Goal: Task Accomplishment & Management: Manage account settings

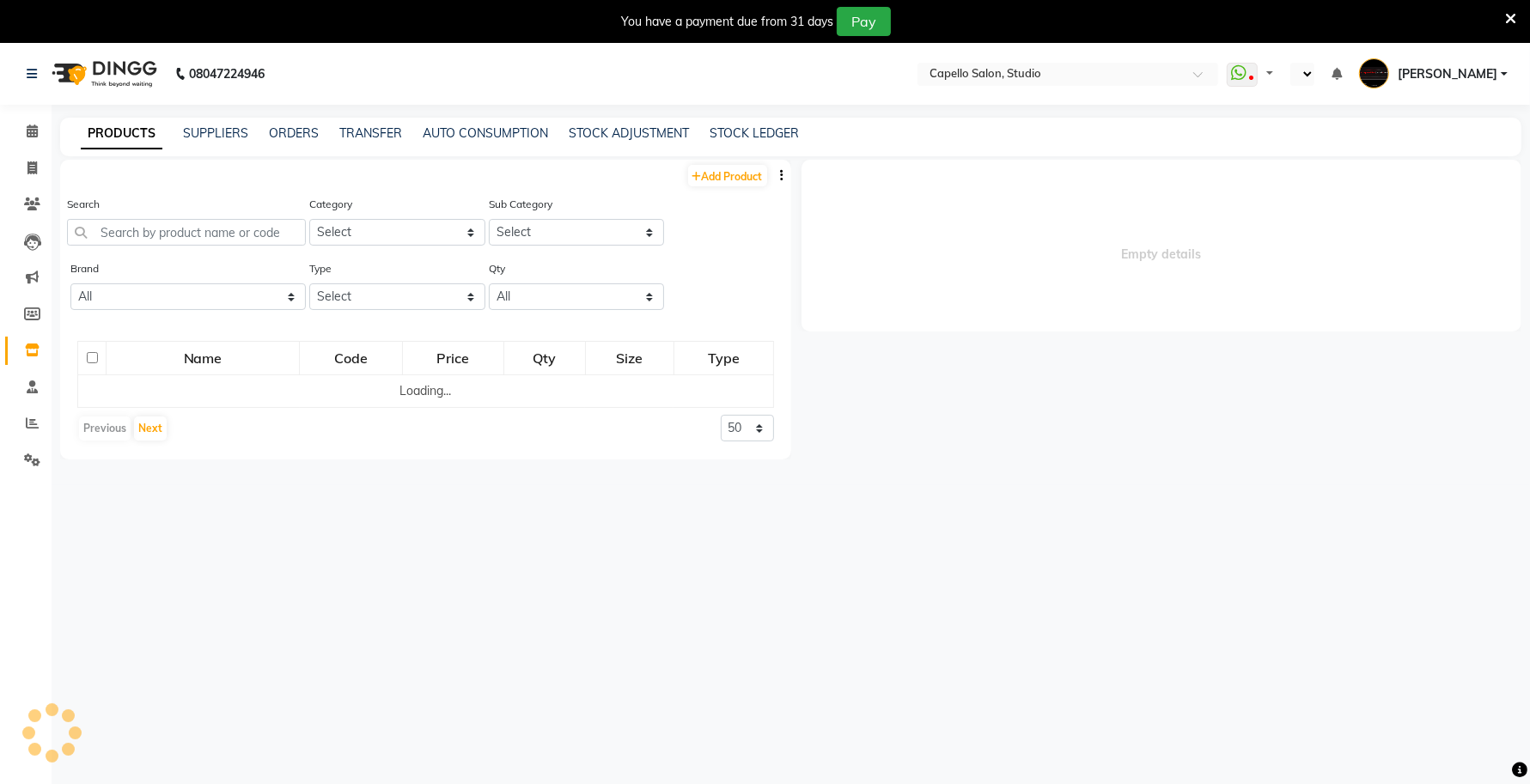
select select "en"
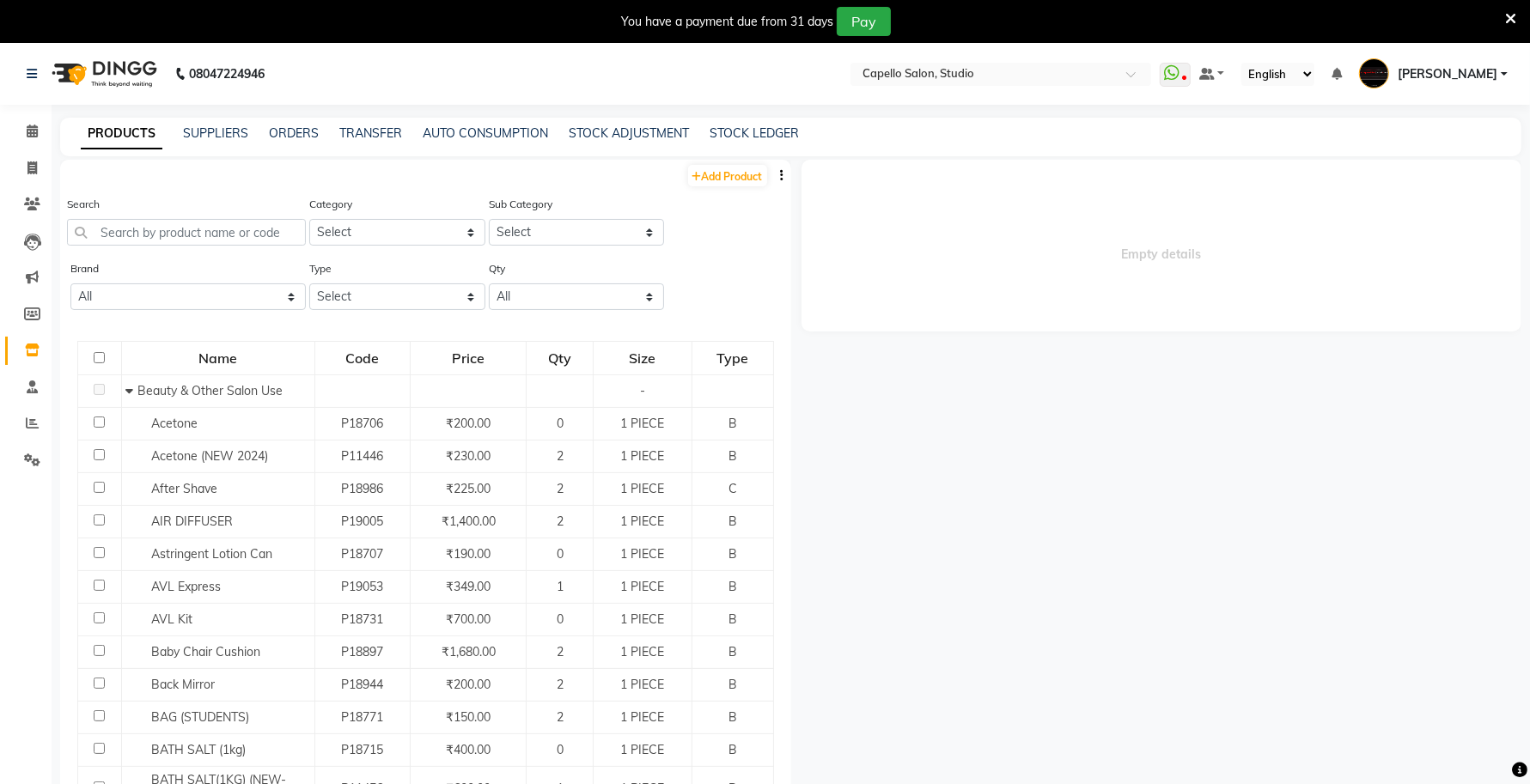
click at [1505, 14] on icon at bounding box center [1510, 18] width 11 height 15
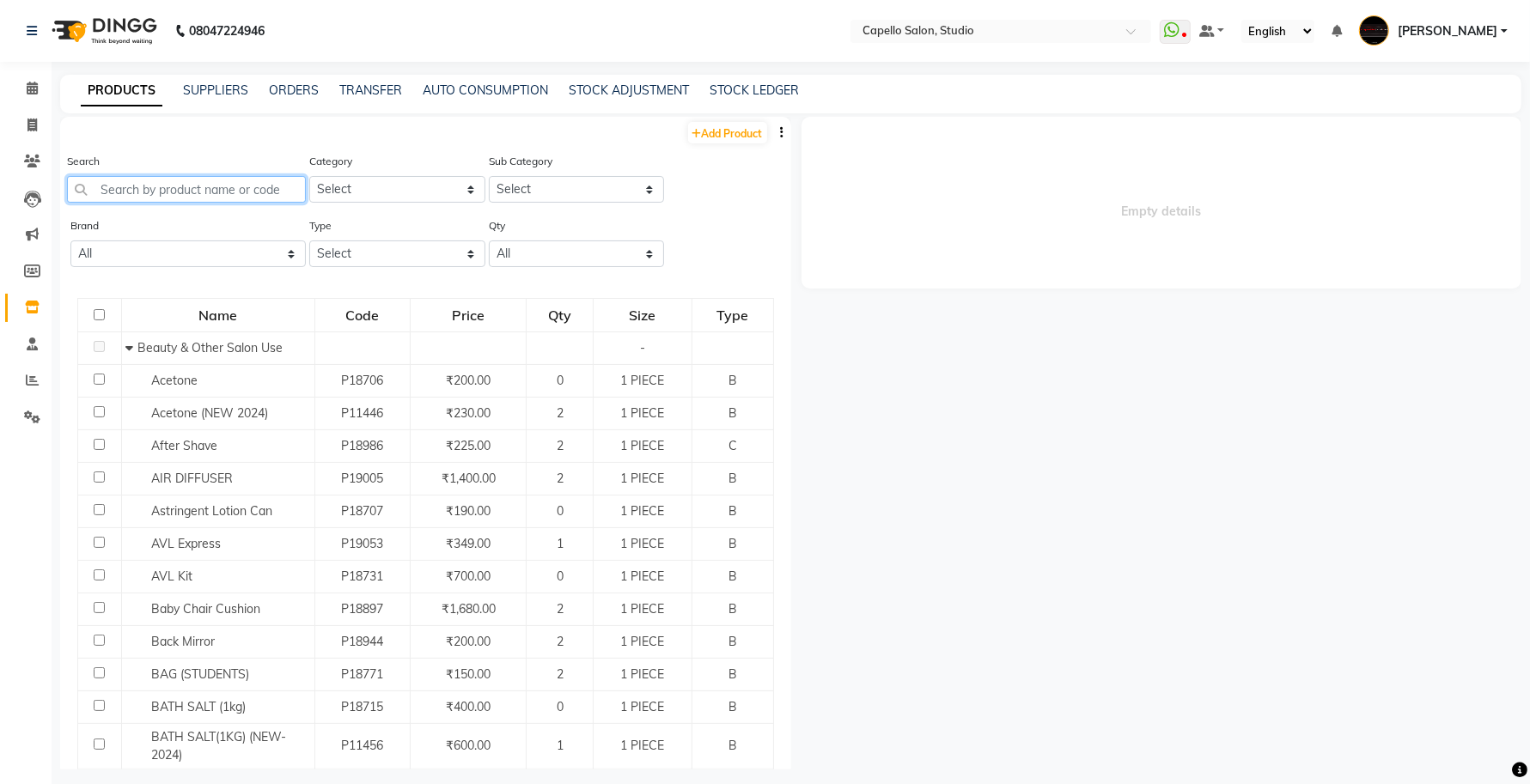
click at [209, 196] on input "text" at bounding box center [186, 189] width 239 height 26
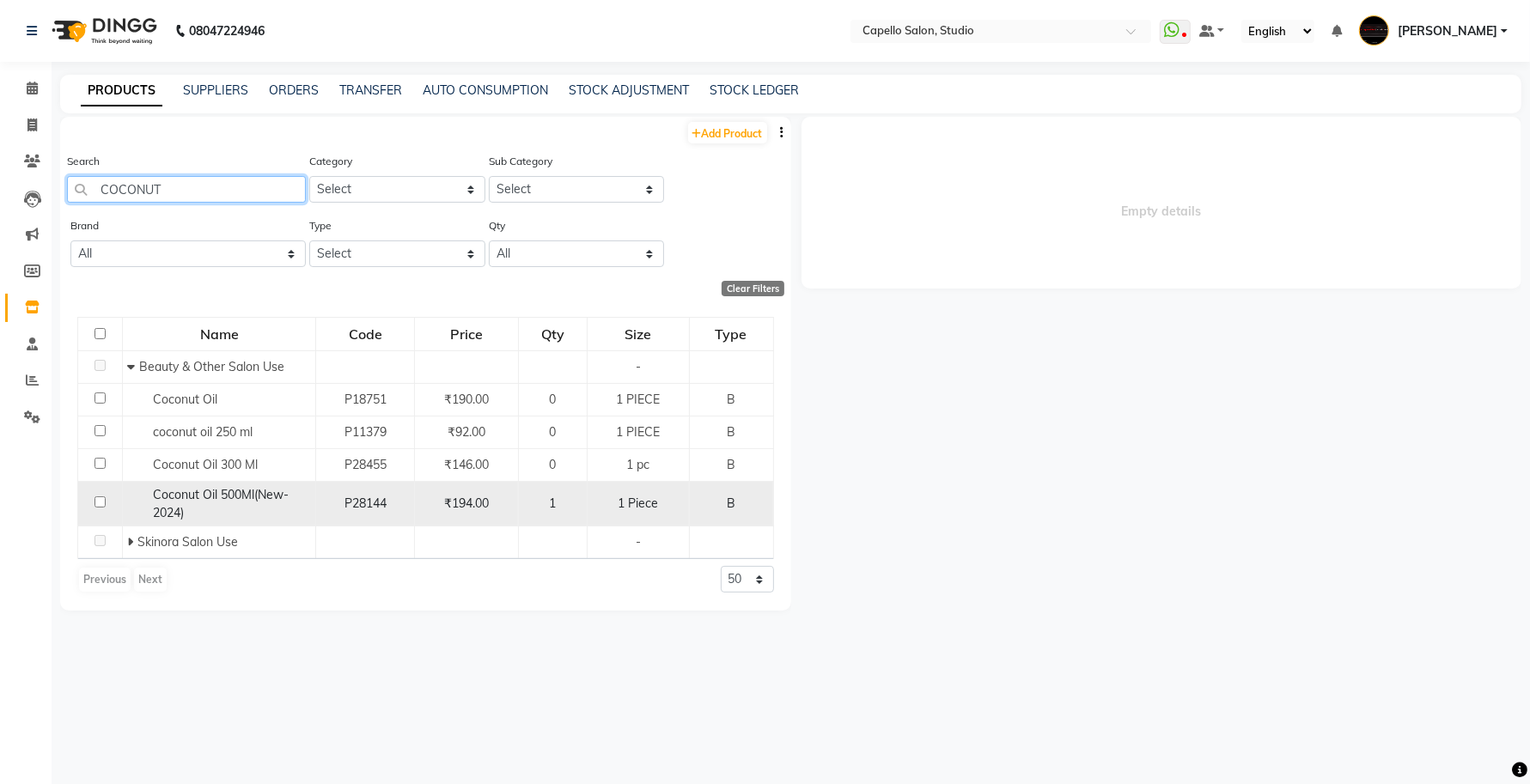
type input "COCONUT"
click at [226, 500] on span "Coconut Oil 500Ml(New-2024)" at bounding box center [220, 503] width 135 height 34
select select
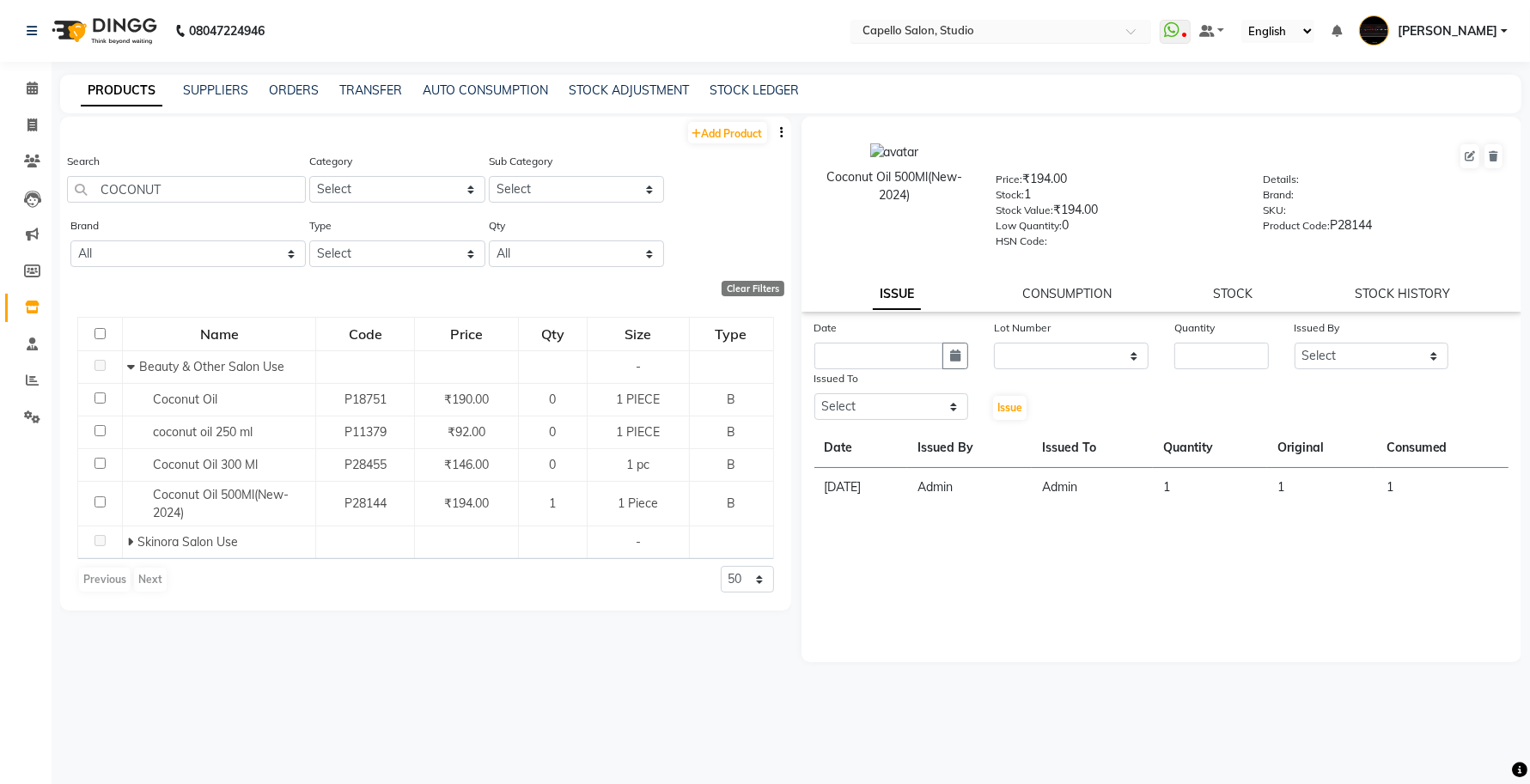
click at [1039, 30] on input "text" at bounding box center [983, 32] width 249 height 17
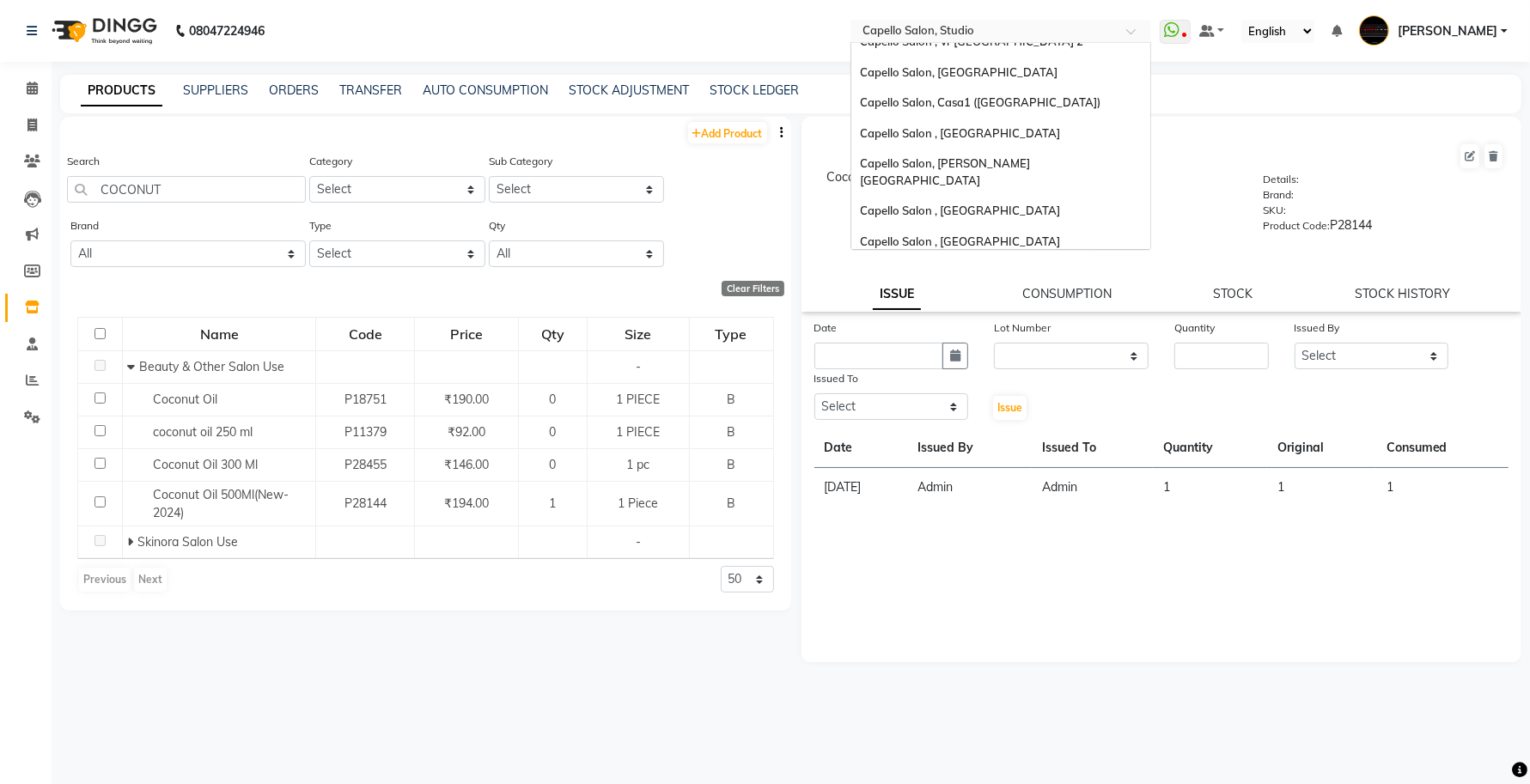
scroll to position [214, 0]
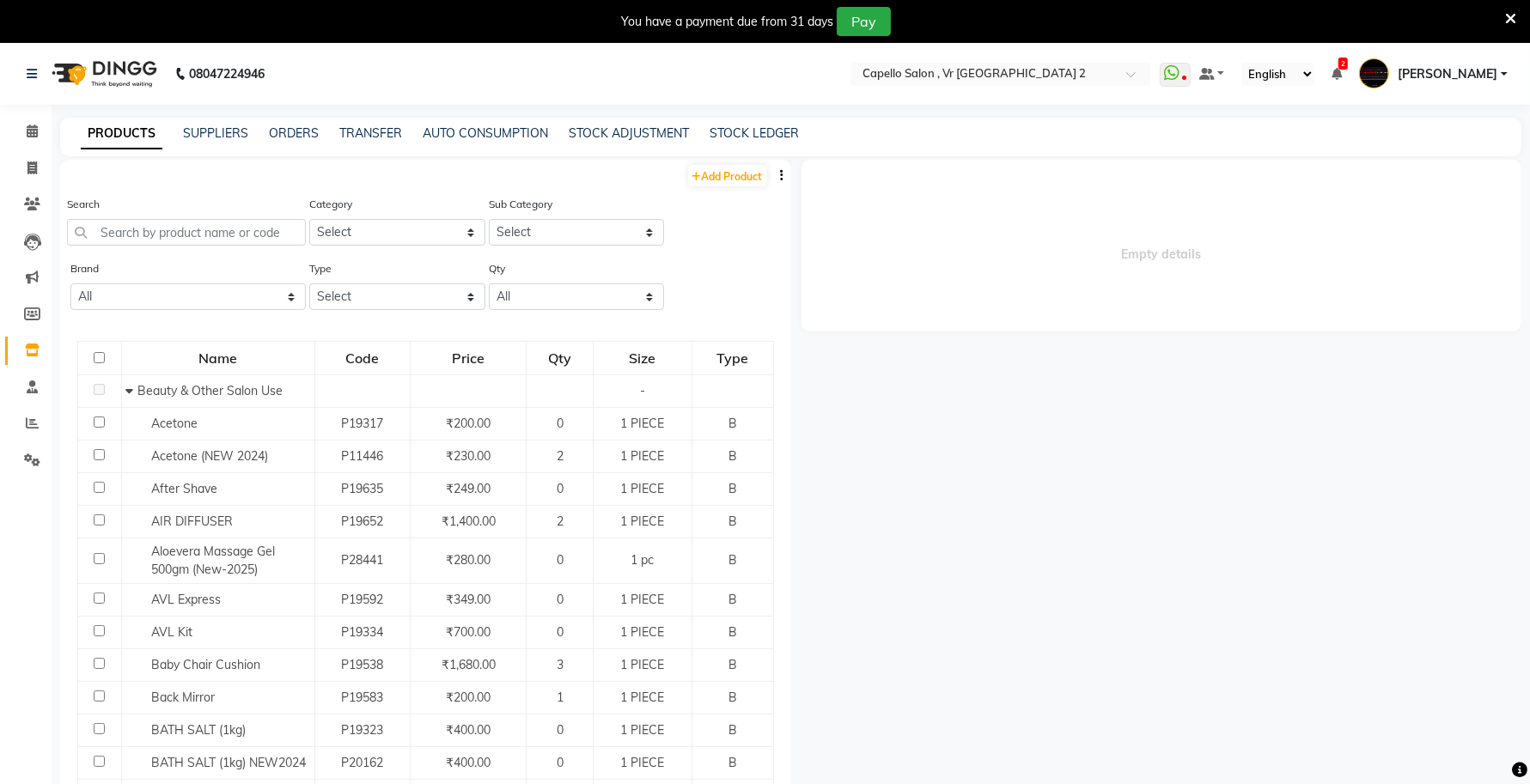
click at [1510, 11] on icon at bounding box center [1510, 18] width 11 height 15
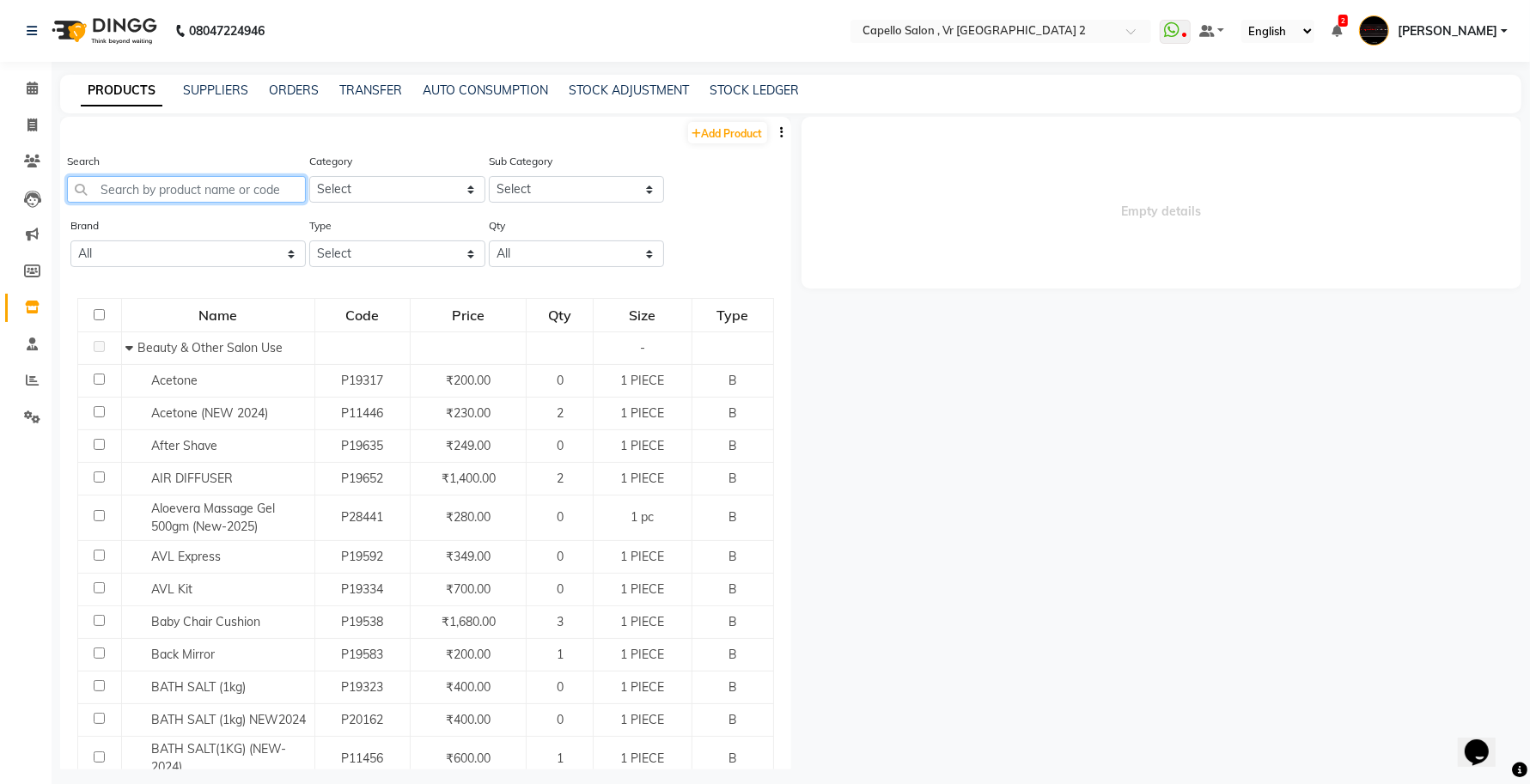
click at [224, 181] on input "text" at bounding box center [186, 189] width 239 height 26
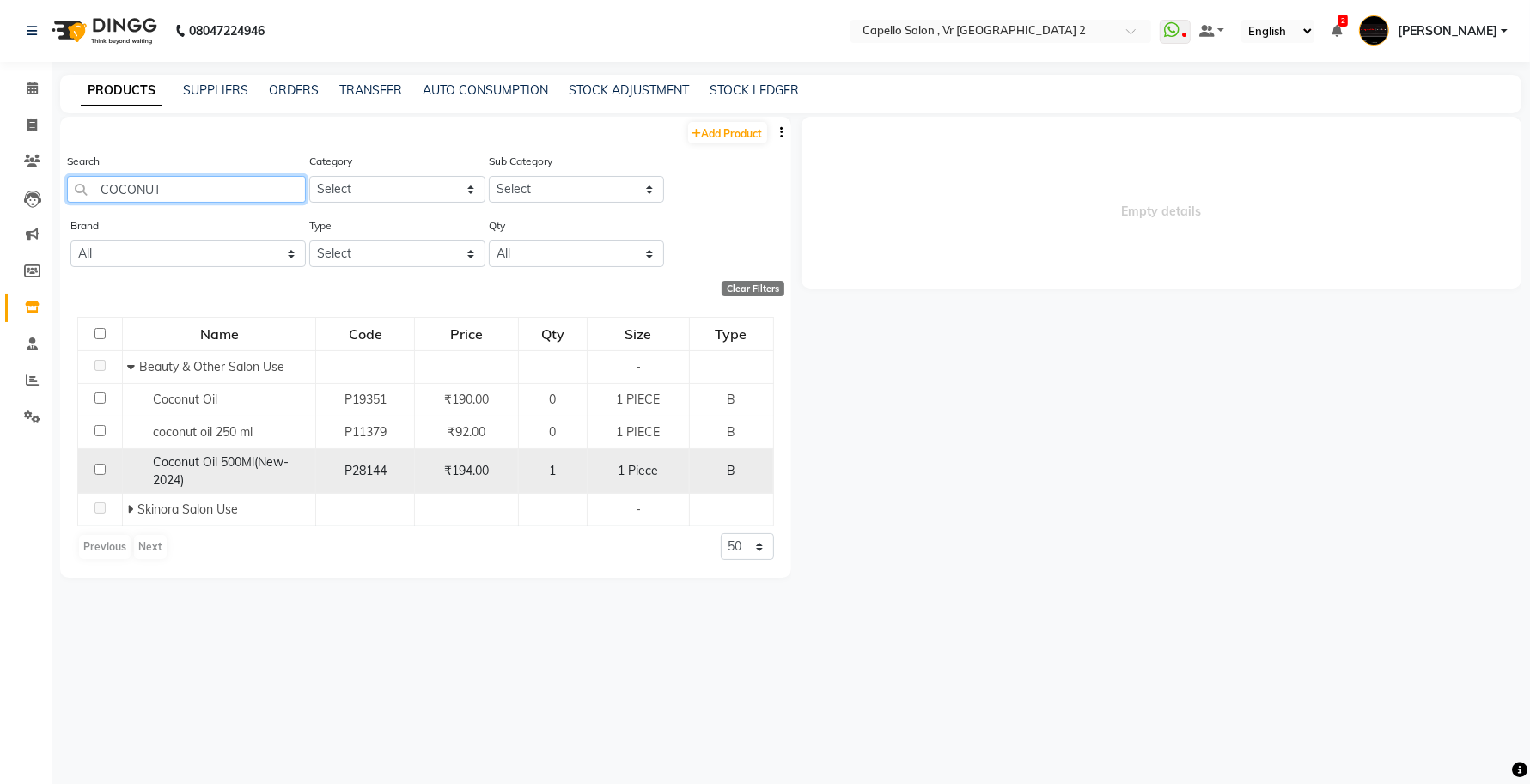
type input "COCONUT"
click at [198, 460] on span "Coconut Oil 500Ml(New-2024)" at bounding box center [220, 471] width 135 height 34
select select
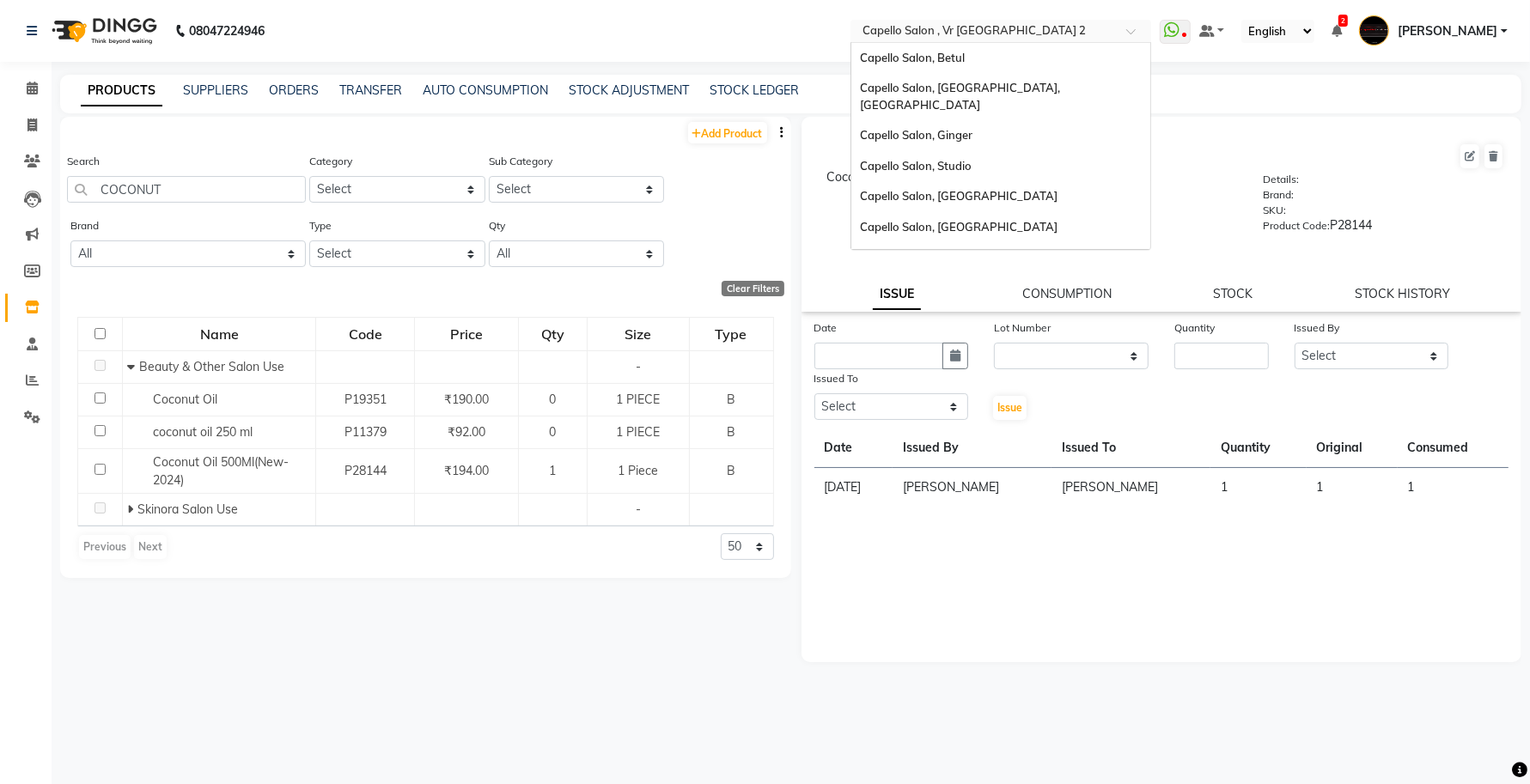
click at [1100, 30] on input "text" at bounding box center [983, 32] width 249 height 17
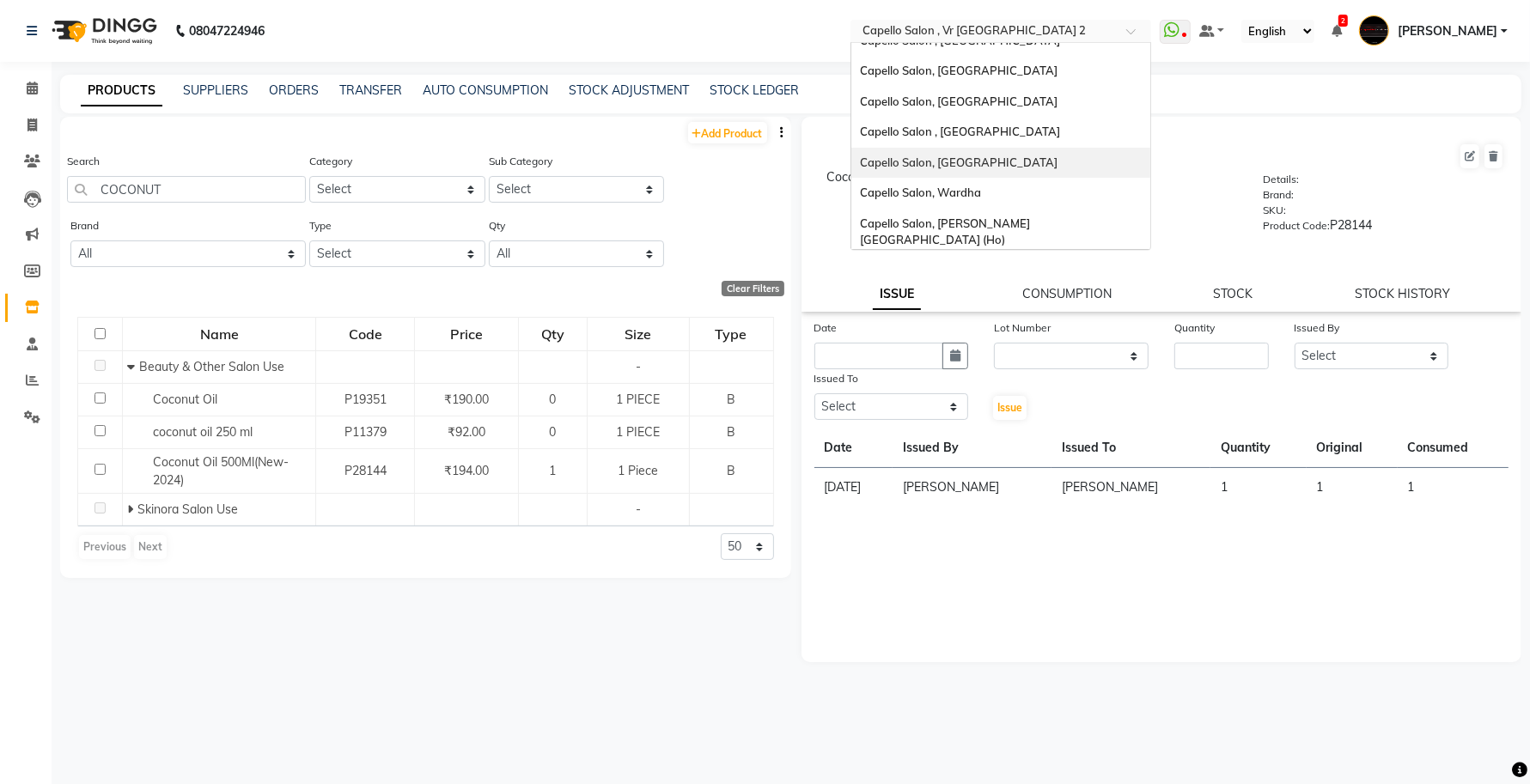
scroll to position [10, 0]
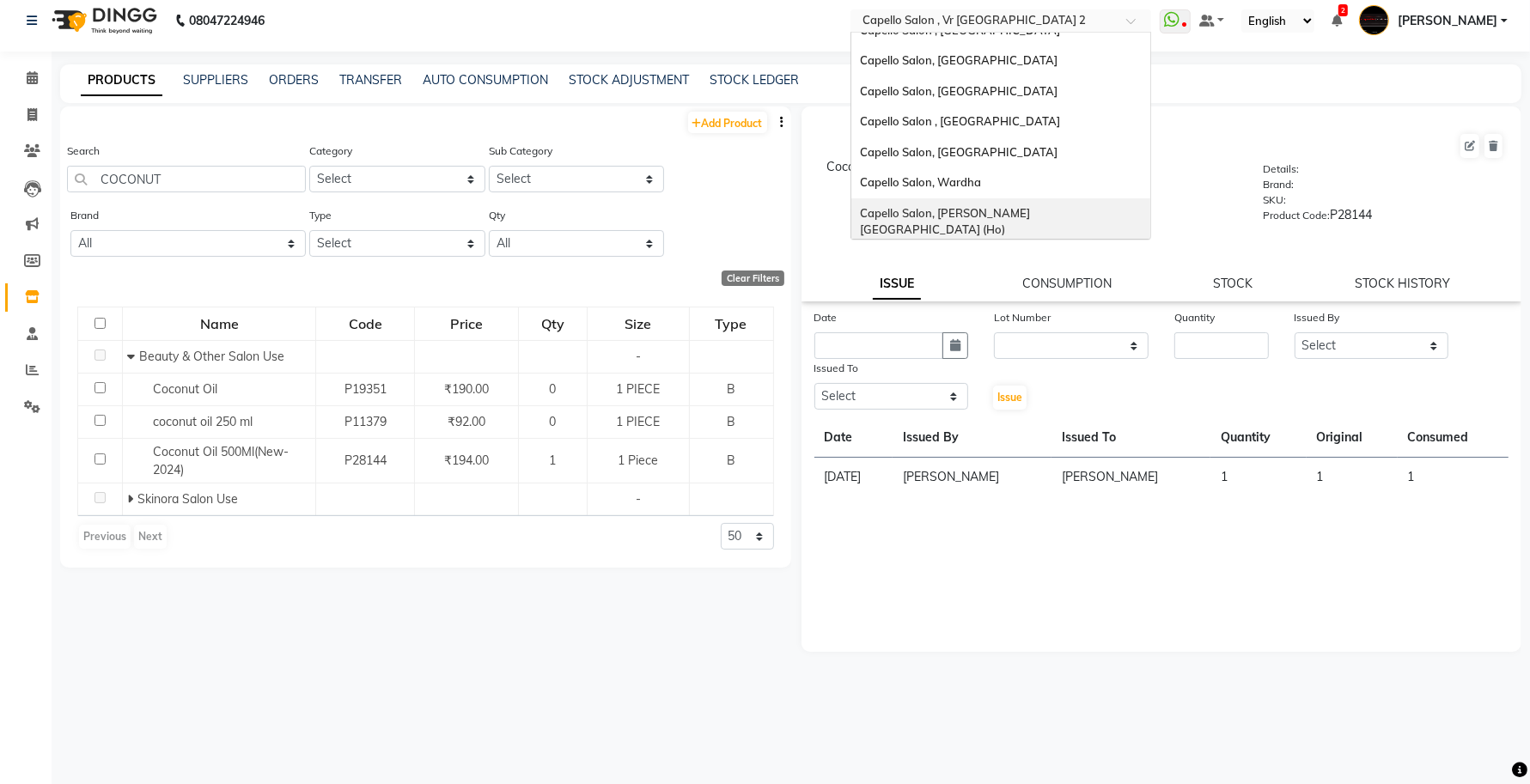
click at [1005, 206] on span "Capello Salon, [PERSON_NAME][GEOGRAPHIC_DATA] (Ho)" at bounding box center [944, 222] width 170 height 31
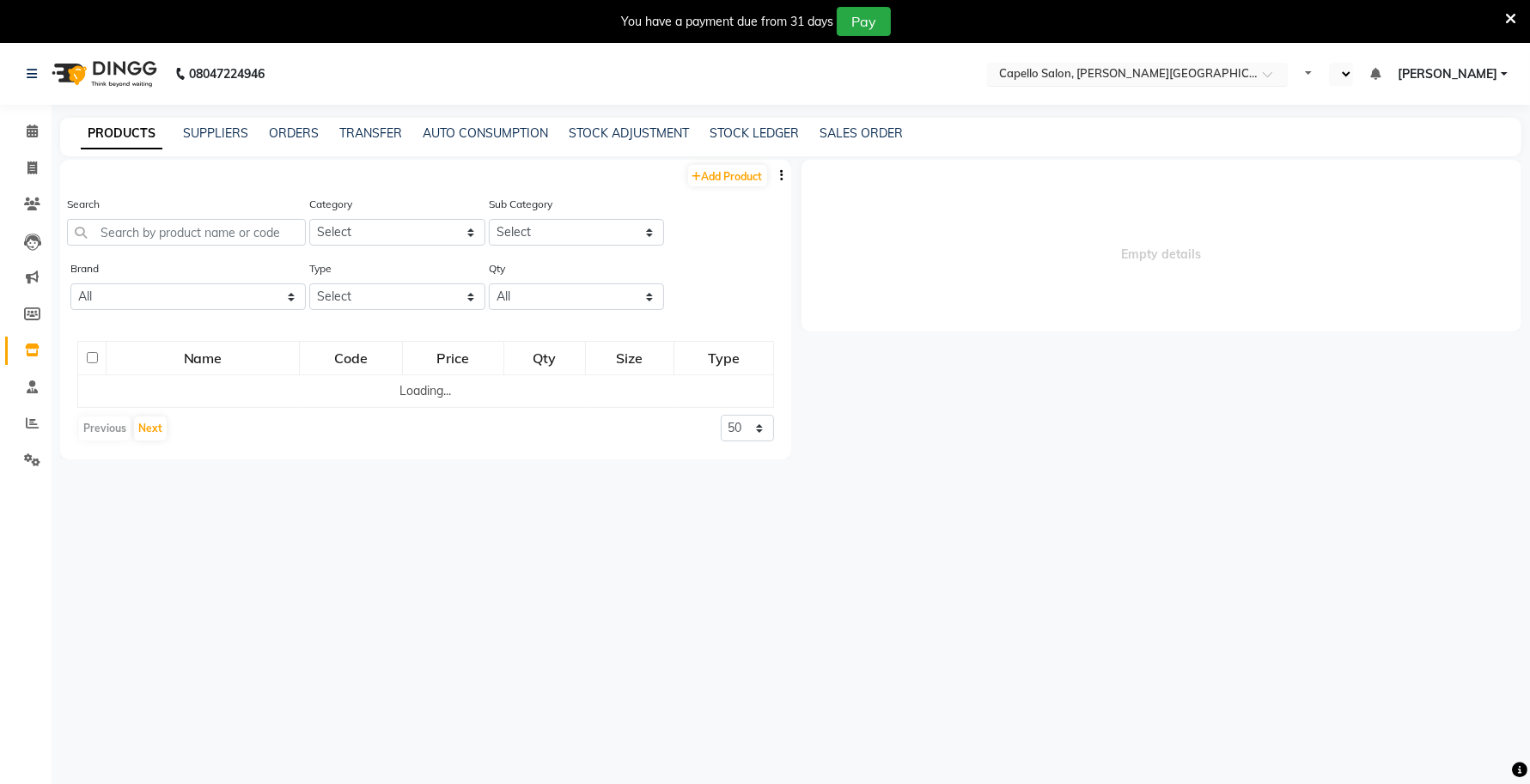
select select "en"
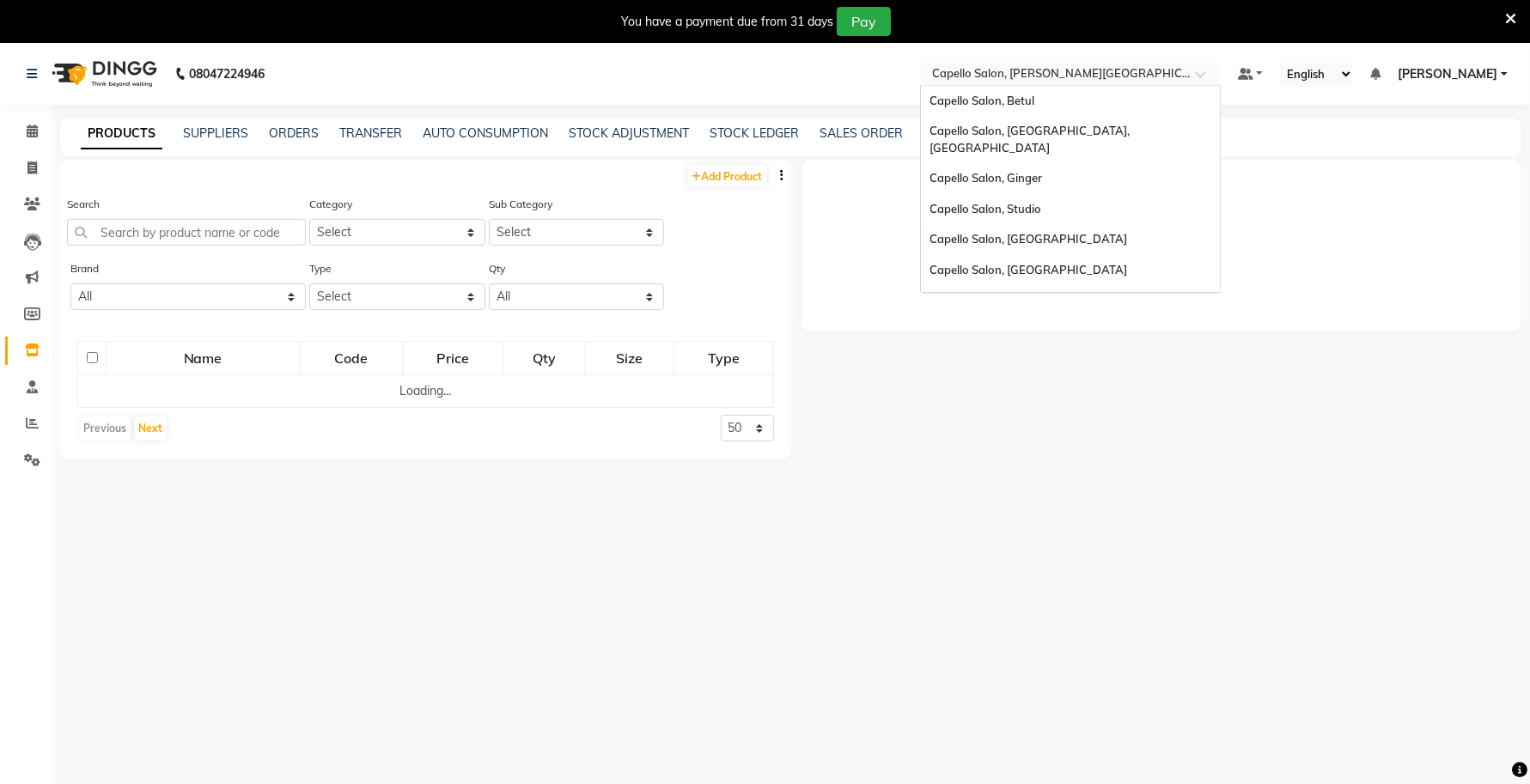
click at [1050, 69] on input "text" at bounding box center [1053, 75] width 249 height 17
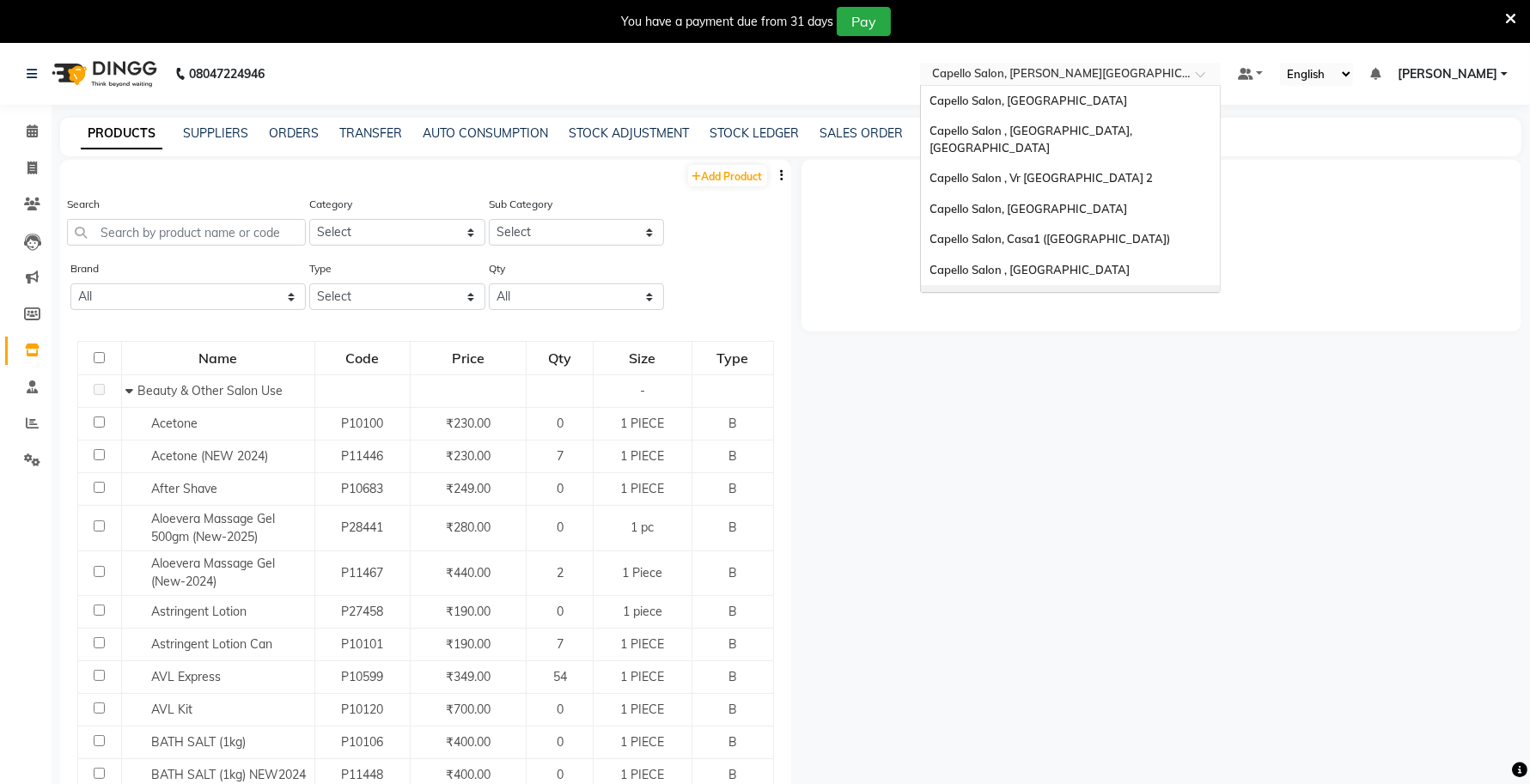
scroll to position [35, 0]
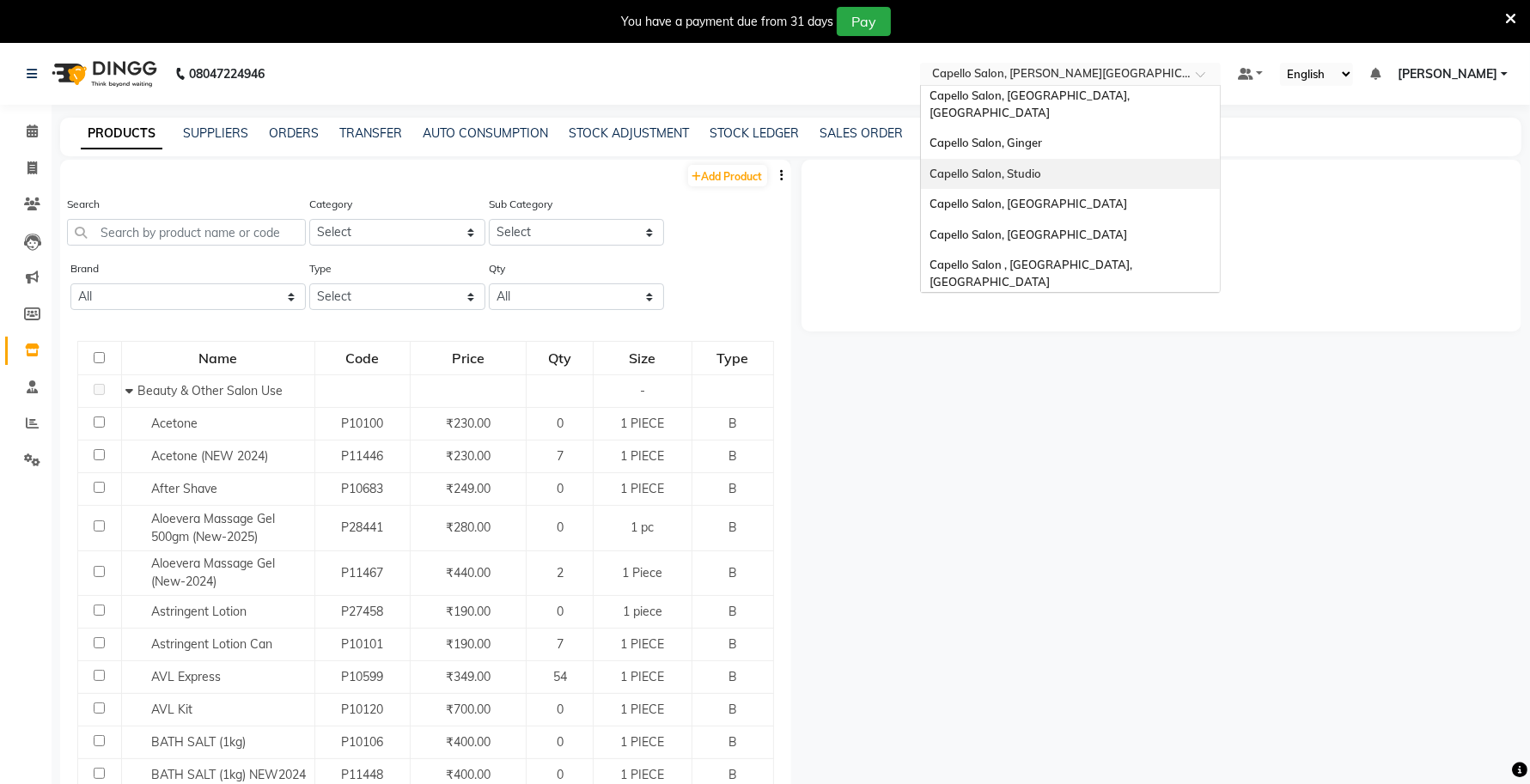
click at [1023, 134] on div "Capello Salon, Ginger" at bounding box center [1069, 144] width 299 height 31
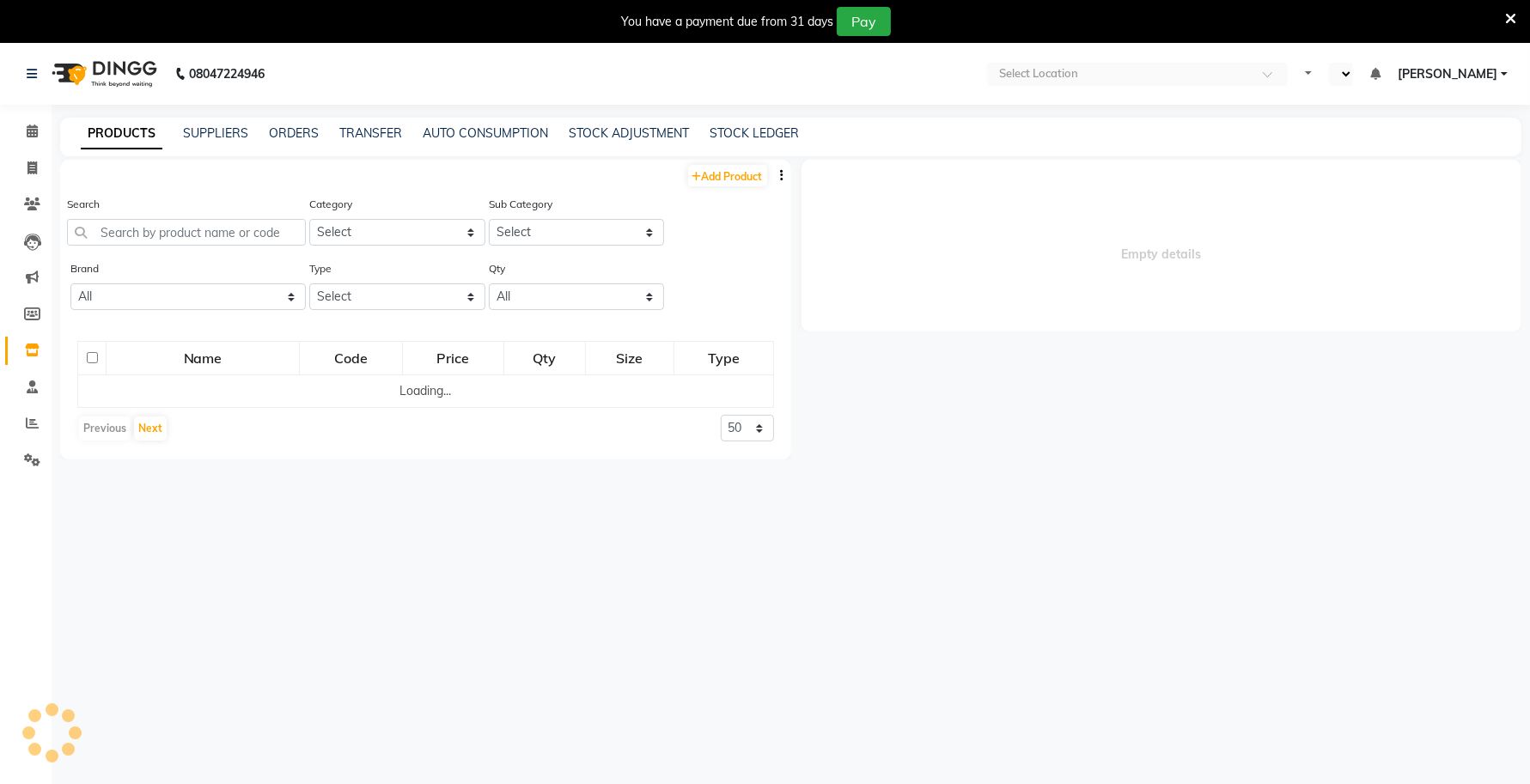
select select "en"
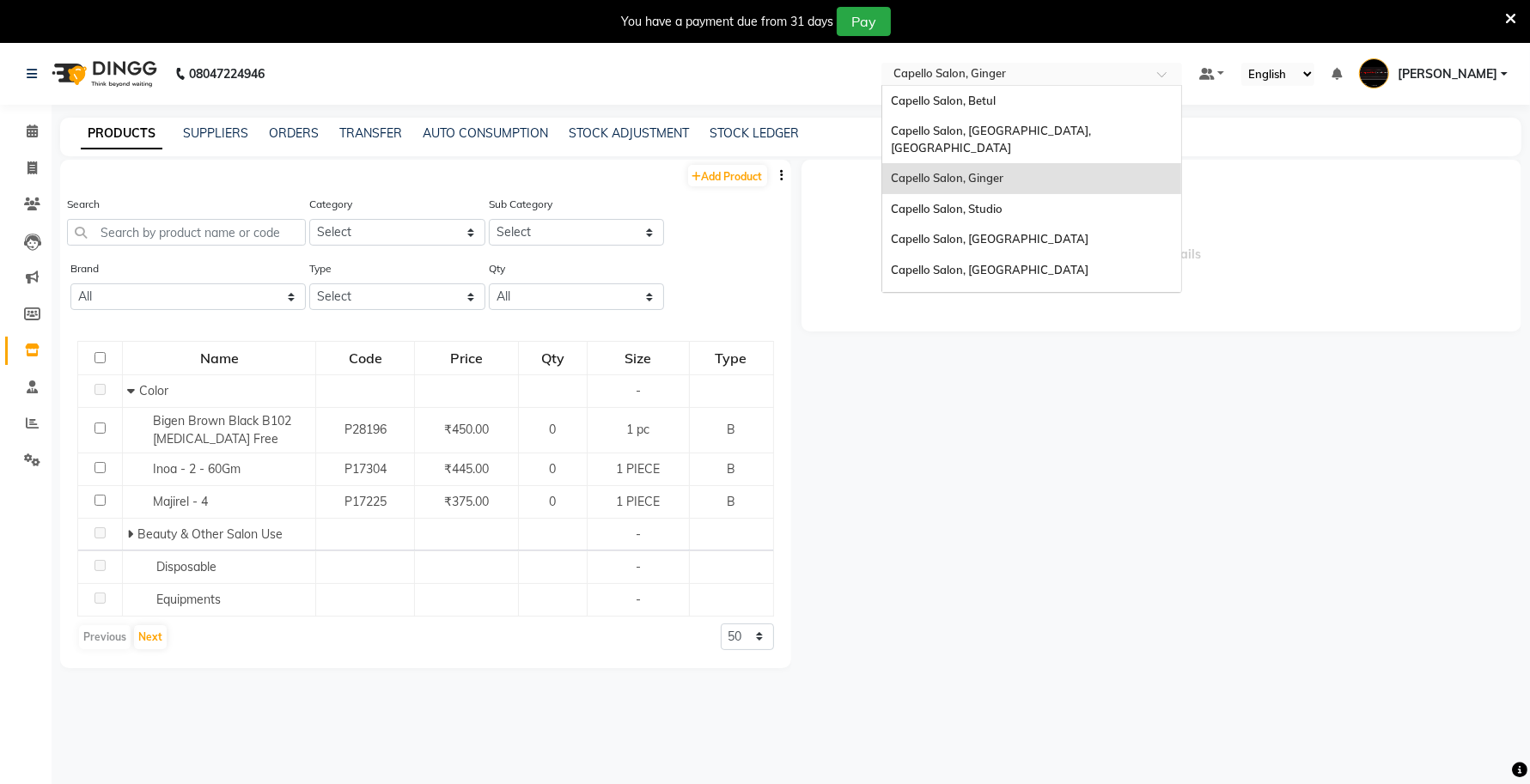
click at [1040, 71] on input "text" at bounding box center [1014, 75] width 249 height 17
click at [982, 202] on span "Capello Salon, Studio" at bounding box center [946, 208] width 112 height 14
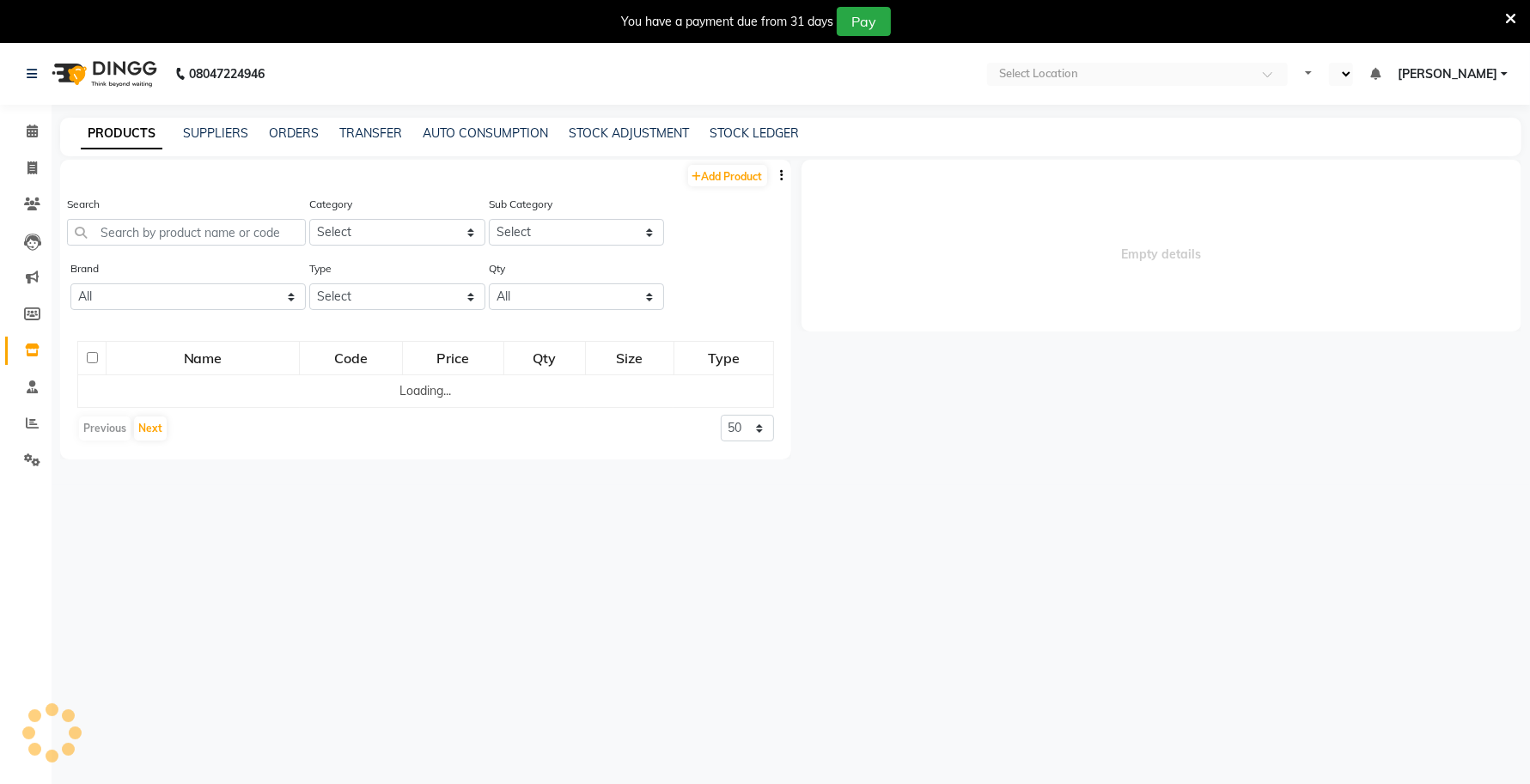
select select "en"
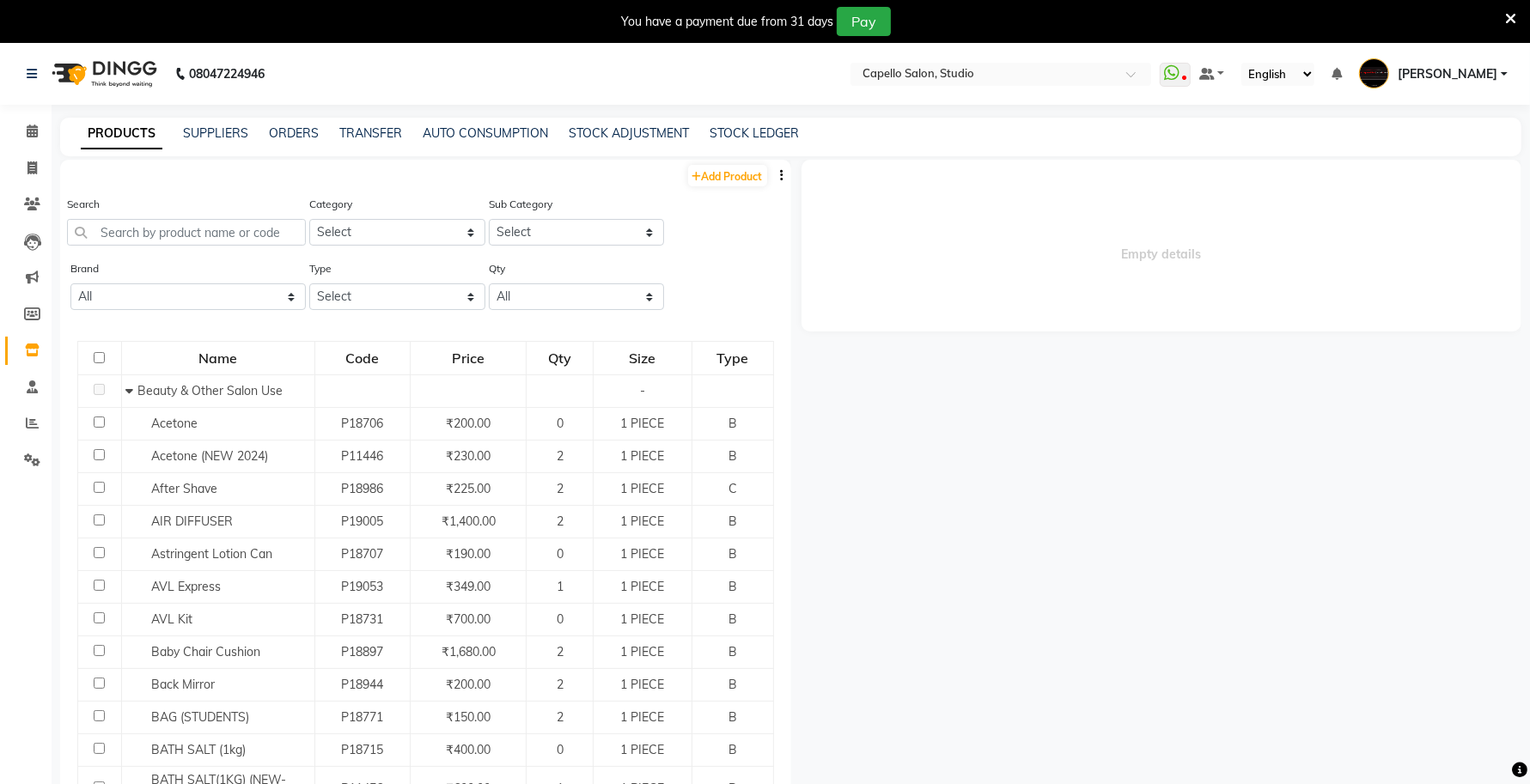
click at [1505, 15] on icon at bounding box center [1510, 18] width 11 height 15
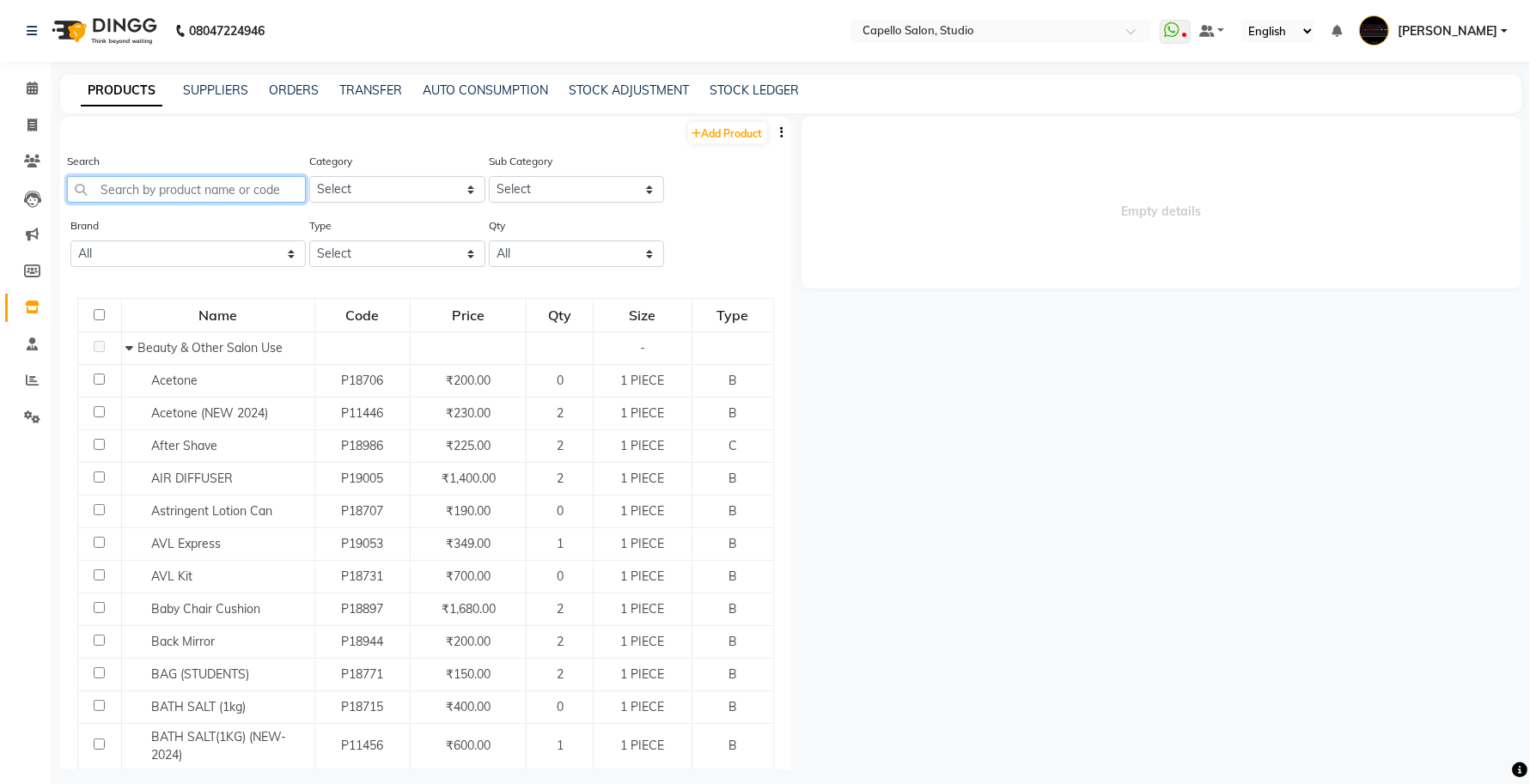
click at [167, 192] on input "text" at bounding box center [186, 189] width 239 height 26
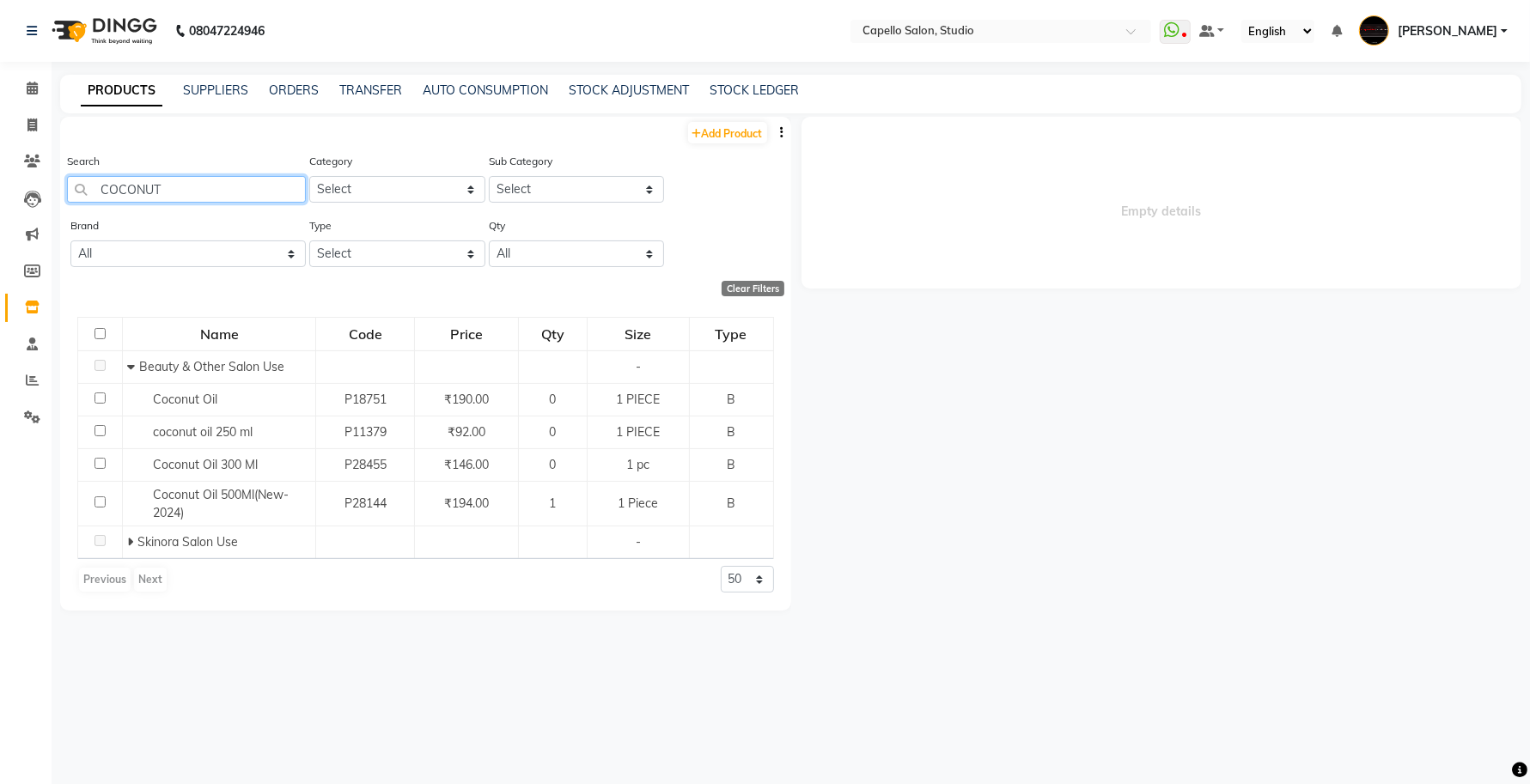
click at [160, 285] on div "Add Product Search COCONUT Category Select Keramelon Skin Makeup Personal Care …" at bounding box center [425, 364] width 730 height 494
type input "COCONUT"
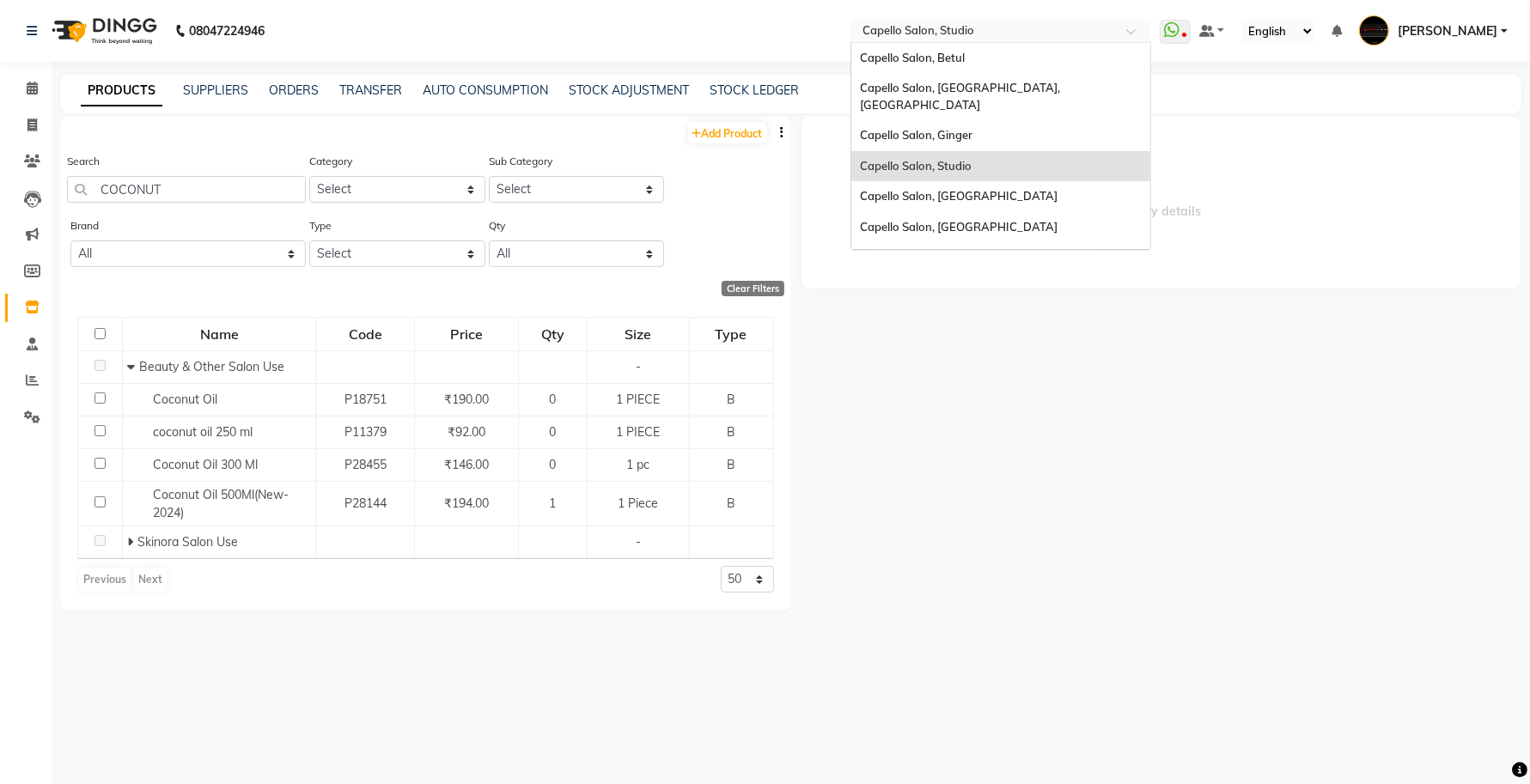
click at [1078, 20] on div "Select Location × Capello Salon, Studio" at bounding box center [1000, 32] width 301 height 24
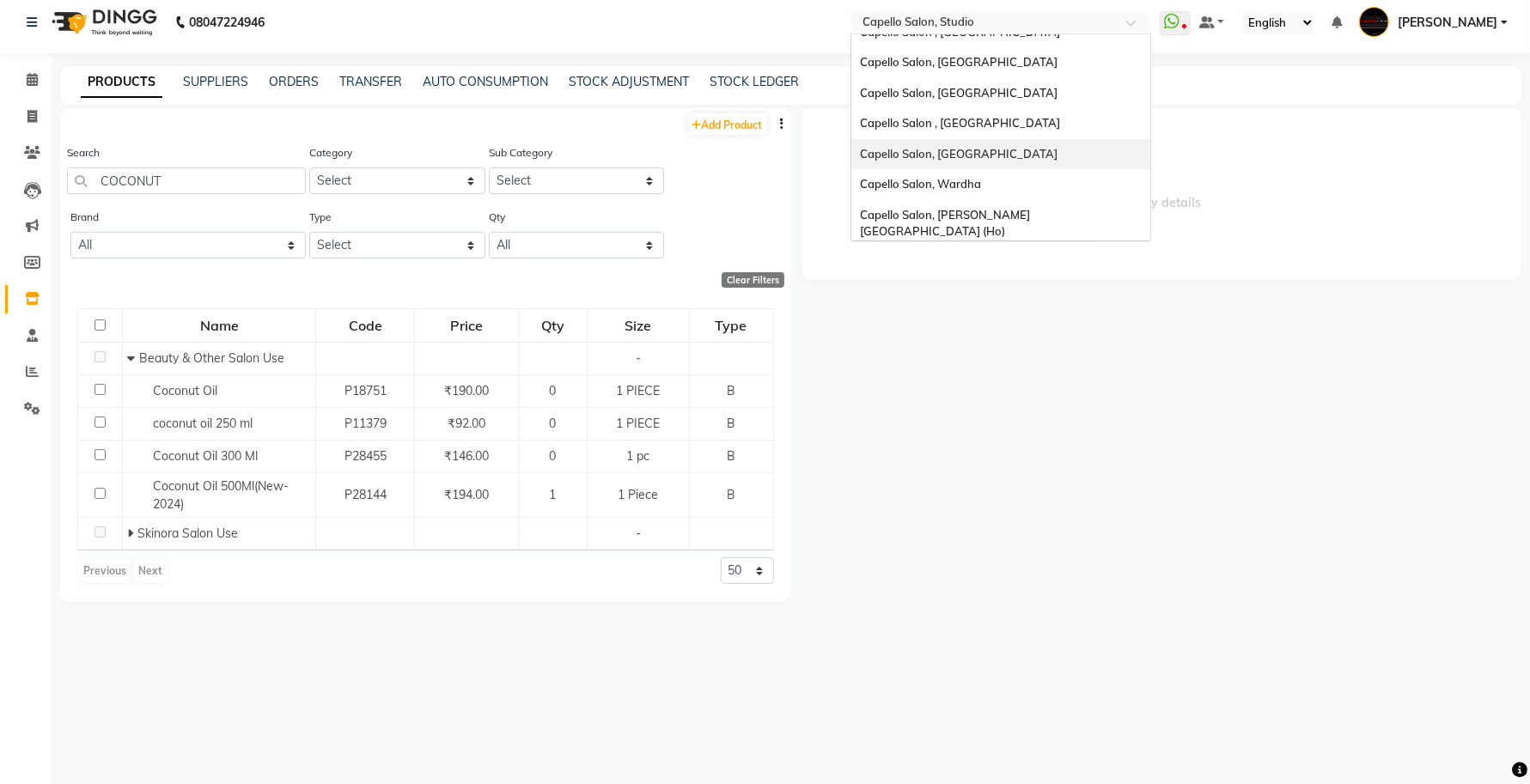
scroll to position [10, 0]
click at [959, 206] on span "Capello Salon, [PERSON_NAME][GEOGRAPHIC_DATA] (Ho)" at bounding box center [944, 222] width 170 height 31
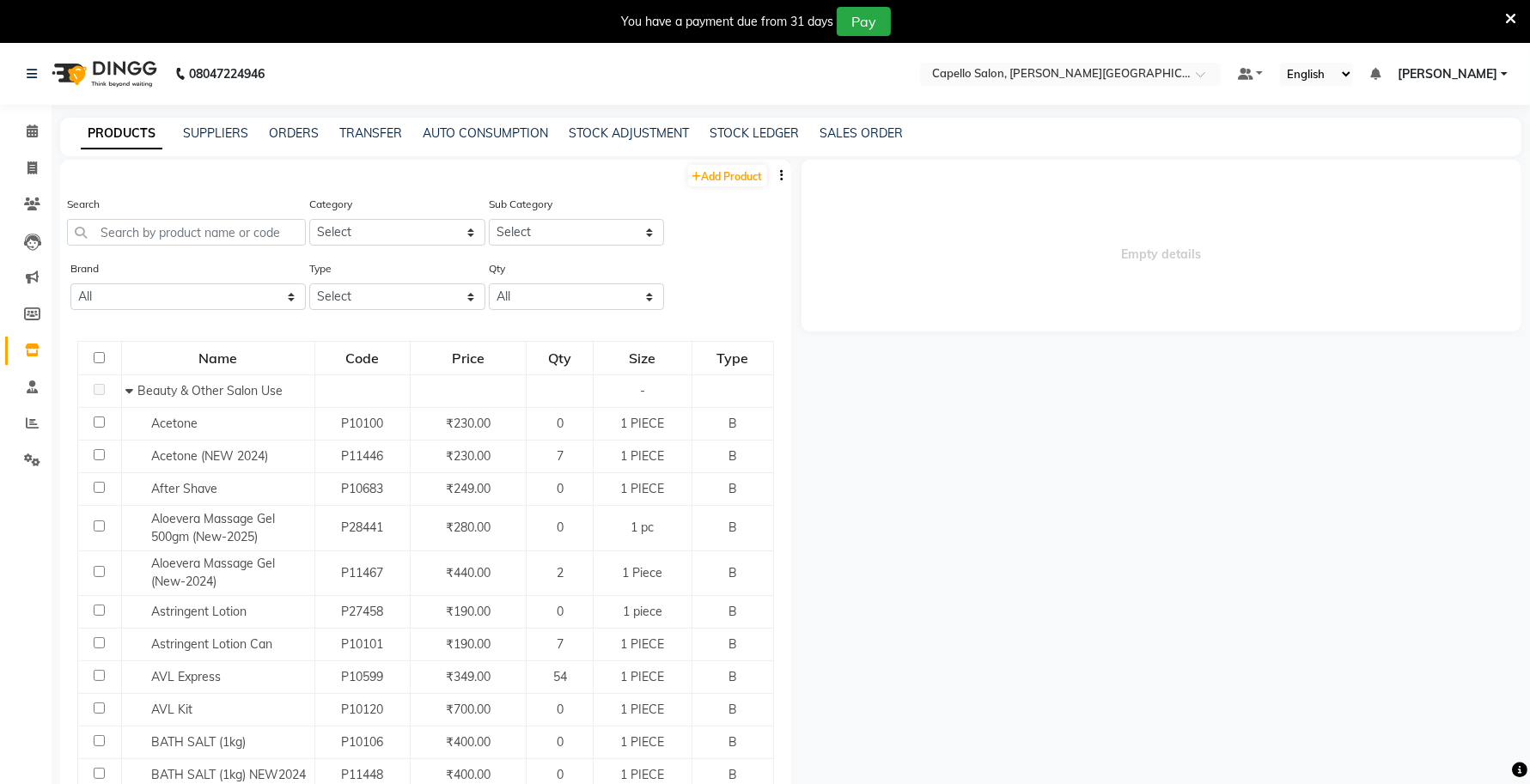
click at [1508, 13] on icon at bounding box center [1510, 18] width 11 height 15
